Goal: Task Accomplishment & Management: Use online tool/utility

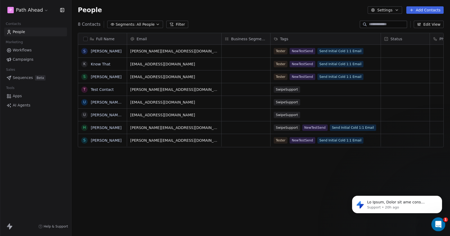
click at [438, 223] on icon "Open Intercom Messenger" at bounding box center [438, 223] width 9 height 9
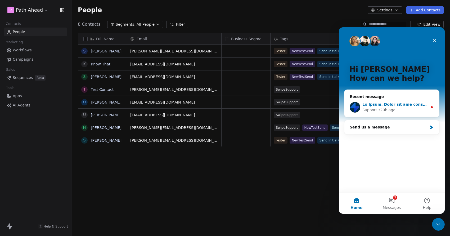
click at [398, 107] on div "Intercom messenger" at bounding box center [395, 105] width 65 height 6
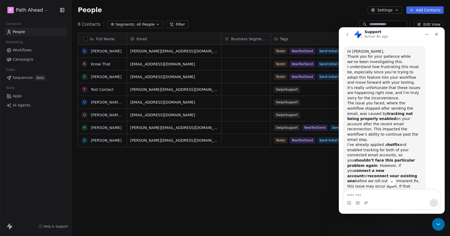
scroll to position [1132, 0]
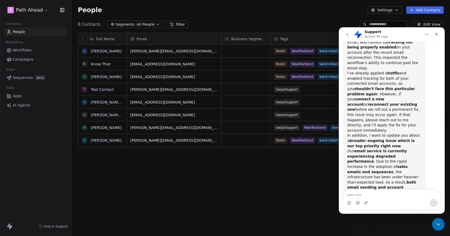
click at [381, 193] on textarea "Message…" at bounding box center [391, 194] width 97 height 9
type textarea "*"
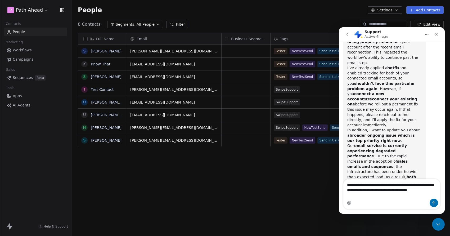
scroll to position [1143, 0]
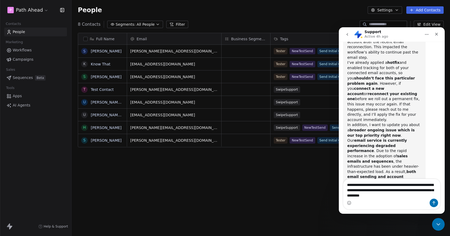
click at [86, 38] on button "button" at bounding box center [85, 39] width 4 height 4
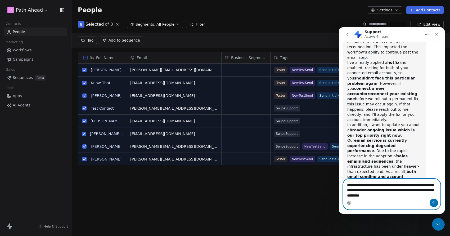
click at [407, 195] on textarea "**********" at bounding box center [391, 189] width 97 height 20
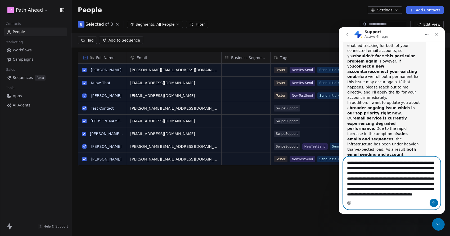
scroll to position [10, 0]
click at [409, 197] on textarea "**********" at bounding box center [391, 178] width 97 height 42
click at [404, 196] on textarea "**********" at bounding box center [391, 178] width 97 height 42
type textarea "**********"
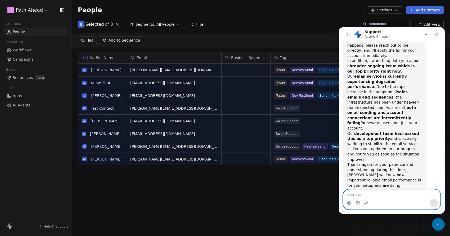
scroll to position [1207, 0]
click at [273, 189] on div "Full Name S [PERSON_NAME] K Know That S [PERSON_NAME] T Test Contact U [PERSON_…" at bounding box center [261, 141] width 379 height 189
click at [436, 222] on icon "Close Intercom Messenger" at bounding box center [438, 223] width 6 height 6
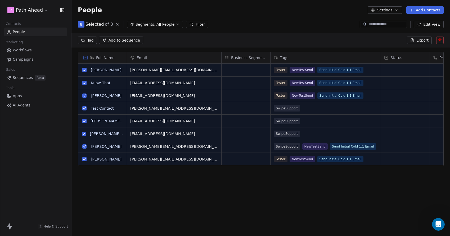
click at [85, 58] on icon at bounding box center [85, 57] width 3 height 3
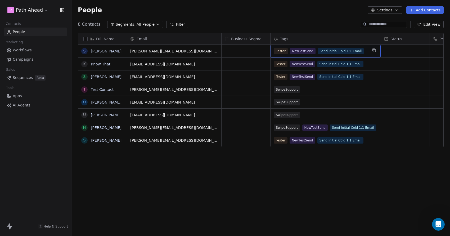
click at [367, 52] on div "Tester NewTestSend Send Initial Cold 1:1 Email" at bounding box center [321, 51] width 94 height 6
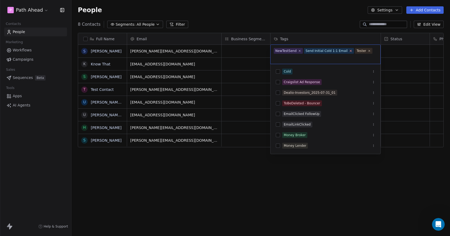
click at [350, 50] on icon at bounding box center [351, 51] width 2 height 2
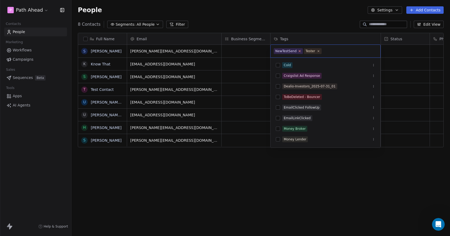
click at [299, 51] on icon at bounding box center [300, 51] width 2 height 2
click at [320, 174] on html "P Path Ahead Contacts People Marketing Workflows Campaigns Sales Sequences Beta…" at bounding box center [225, 118] width 450 height 236
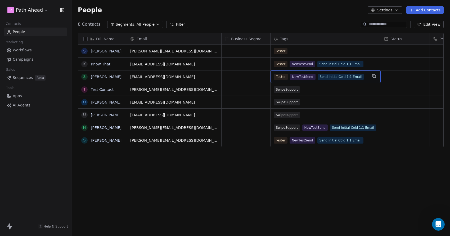
click at [365, 77] on div "Tester NewTestSend Send Initial Cold 1:1 Email" at bounding box center [321, 77] width 94 height 6
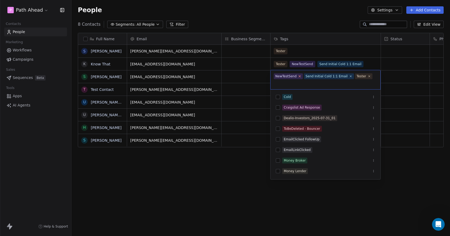
click at [298, 77] on icon at bounding box center [299, 75] width 3 height 3
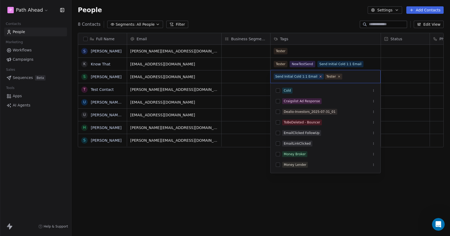
click at [320, 76] on icon at bounding box center [321, 77] width 2 height 2
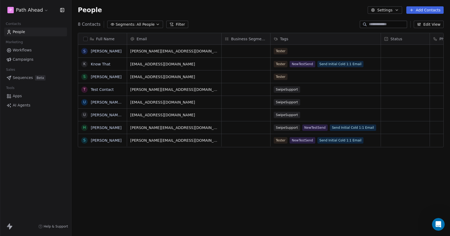
click at [335, 181] on html "P Path Ahead Contacts People Marketing Workflows Campaigns Sales Sequences Beta…" at bounding box center [225, 118] width 450 height 236
click at [368, 141] on div "Tester NewTestSend Send Initial Cold 1:1 Email" at bounding box center [326, 140] width 110 height 12
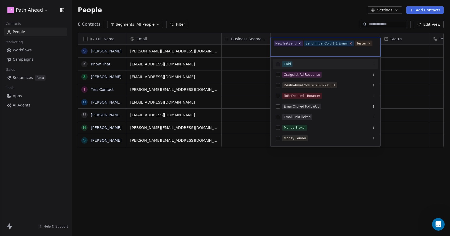
click at [349, 42] on icon at bounding box center [350, 43] width 3 height 3
click at [299, 49] on icon at bounding box center [299, 49] width 3 height 3
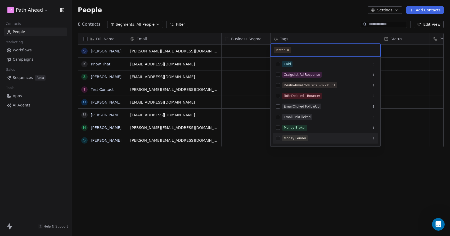
click at [308, 166] on html "P Path Ahead Contacts People Marketing Workflows Campaigns Sales Sequences Beta…" at bounding box center [225, 118] width 450 height 236
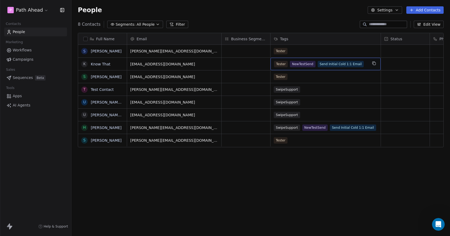
click at [368, 66] on div "Tester NewTestSend Send Initial Cold 1:1 Email" at bounding box center [326, 64] width 110 height 12
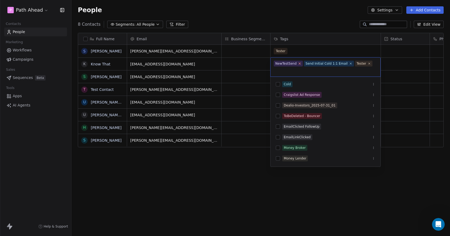
click at [299, 63] on icon at bounding box center [299, 63] width 3 height 3
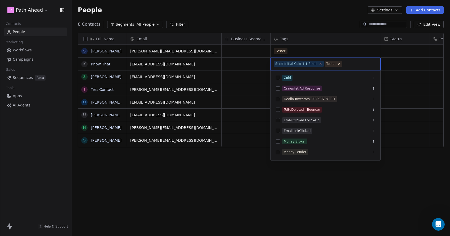
click at [320, 63] on icon at bounding box center [321, 64] width 2 height 2
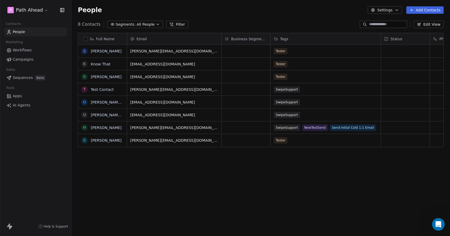
click at [244, 163] on html "P Path Ahead Contacts People Marketing Workflows Campaigns Sales Sequences Beta…" at bounding box center [225, 118] width 450 height 236
click at [156, 23] on icon "button" at bounding box center [158, 24] width 4 height 4
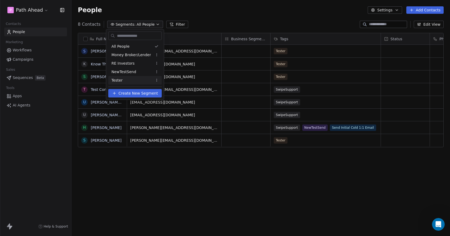
click at [128, 81] on div "Tester" at bounding box center [134, 80] width 53 height 8
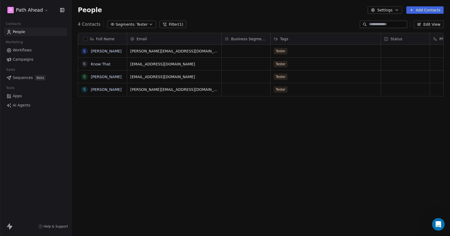
click at [85, 38] on button "button" at bounding box center [85, 39] width 4 height 4
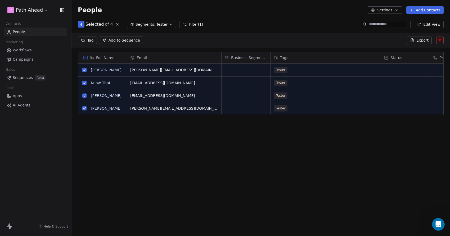
click at [87, 40] on html "P Path Ahead Contacts People Marketing Workflows Campaigns Sales Sequences Beta…" at bounding box center [225, 118] width 450 height 236
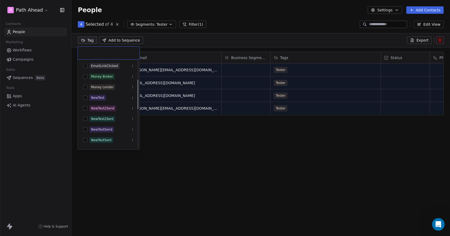
scroll to position [55, 0]
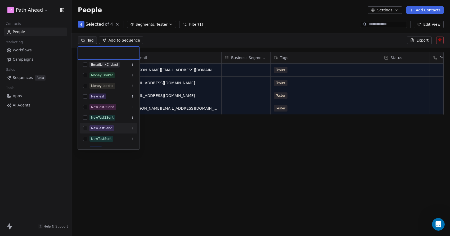
click at [86, 128] on button "Suggestions" at bounding box center [85, 128] width 4 height 4
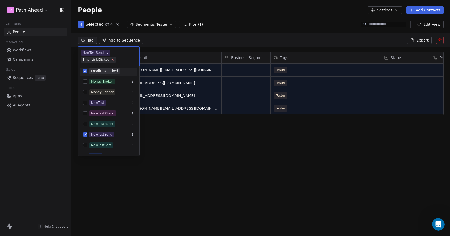
click at [112, 58] on icon at bounding box center [112, 59] width 3 height 3
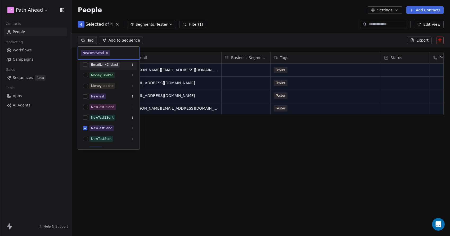
click at [165, 142] on html "P Path Ahead Contacts People Marketing Workflows Campaigns Sales Sequences Beta…" at bounding box center [225, 118] width 450 height 236
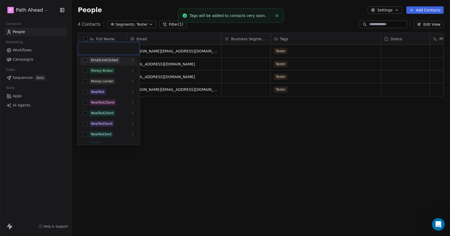
scroll to position [3, 0]
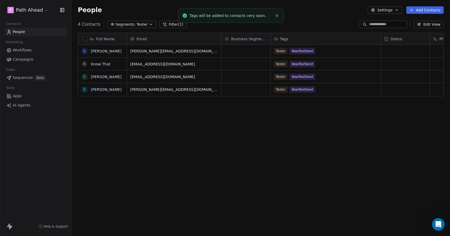
click at [165, 142] on div "Full Name S [PERSON_NAME] K Know That S [PERSON_NAME] S [PERSON_NAME] Email Bus…" at bounding box center [261, 133] width 379 height 208
click at [149, 10] on div "People Settings Add Contacts" at bounding box center [261, 9] width 366 height 7
click at [137, 24] on span "Tester" at bounding box center [142, 25] width 11 height 6
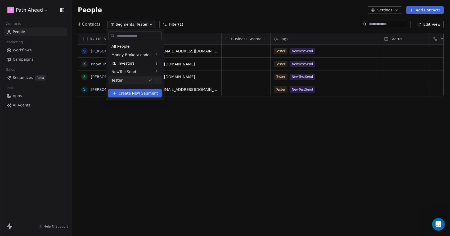
click at [131, 79] on div "Tester" at bounding box center [134, 80] width 53 height 8
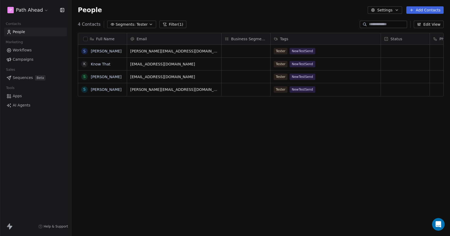
click at [140, 23] on span "Tester" at bounding box center [142, 25] width 11 height 6
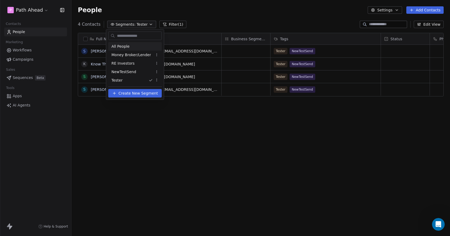
click at [126, 47] on span "All People" at bounding box center [120, 47] width 18 height 6
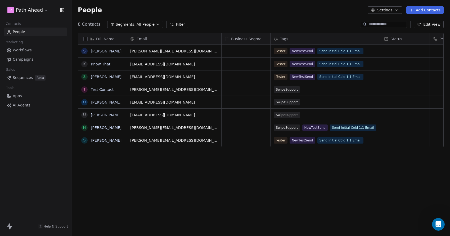
click at [176, 170] on div "Full Name S [PERSON_NAME] K Know That S [PERSON_NAME] T Test Contact U [PERSON_…" at bounding box center [261, 133] width 379 height 208
click at [151, 11] on div "People Settings Add Contacts" at bounding box center [261, 9] width 366 height 7
click at [25, 50] on span "Workflows" at bounding box center [22, 50] width 19 height 6
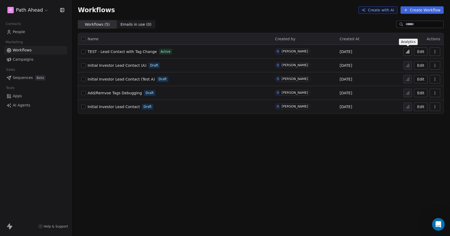
click at [408, 50] on icon at bounding box center [408, 52] width 4 height 4
click at [154, 9] on div "Workflows Create with AI Create Workflow" at bounding box center [261, 9] width 366 height 7
click at [408, 52] on icon at bounding box center [408, 52] width 4 height 4
